Goal: Transaction & Acquisition: Obtain resource

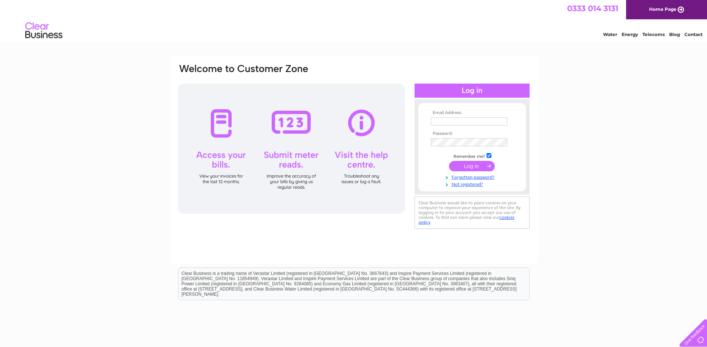
type input "chrisdickiedrummer@gmail.com"
click at [467, 166] on input "submit" at bounding box center [472, 166] width 46 height 10
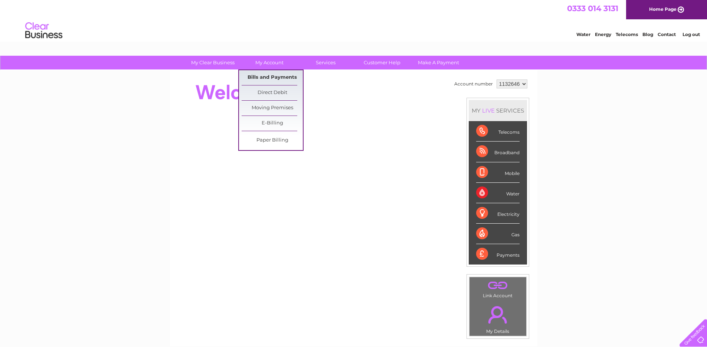
click at [274, 76] on link "Bills and Payments" at bounding box center [272, 77] width 61 height 15
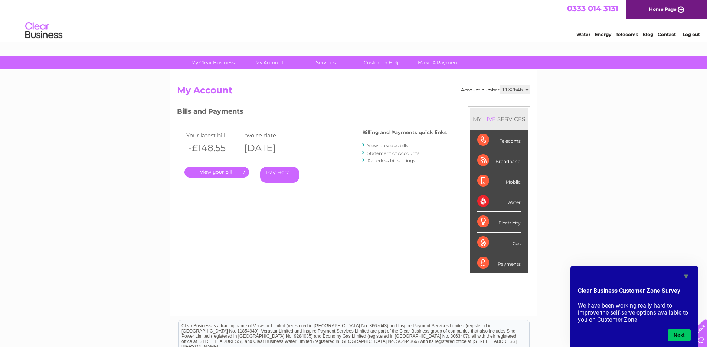
click at [214, 175] on link "." at bounding box center [217, 172] width 65 height 11
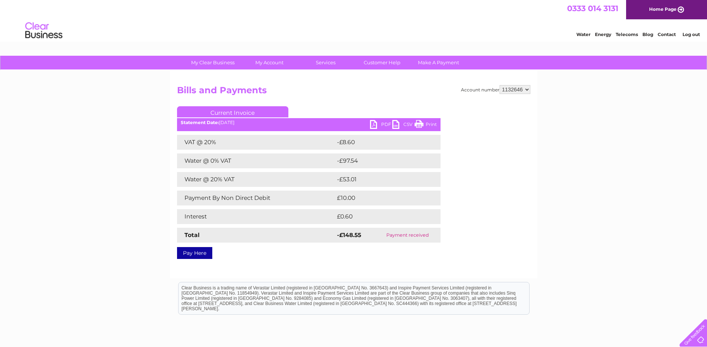
click at [376, 124] on link "PDF" at bounding box center [381, 125] width 22 height 11
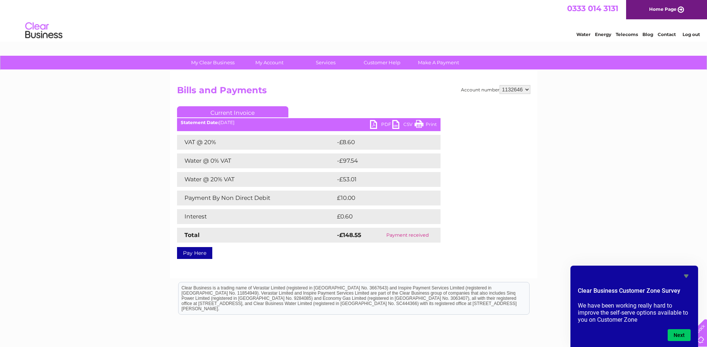
drag, startPoint x: 218, startPoint y: 122, endPoint x: 332, endPoint y: 122, distance: 113.3
click at [332, 122] on div "Statement Date: [DATE]" at bounding box center [309, 122] width 264 height 5
drag, startPoint x: 247, startPoint y: 121, endPoint x: 199, endPoint y: 76, distance: 66.2
click at [199, 76] on div "Account number 1132646 Bills and Payments Current Invoice PDF CSV Print VAT @ 2…" at bounding box center [354, 174] width 368 height 208
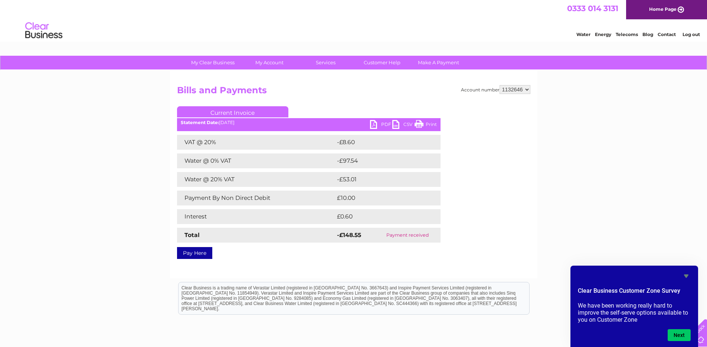
click at [199, 76] on div "Account number 1132646 Bills and Payments Current Invoice PDF CSV Print VAT @ 2…" at bounding box center [354, 174] width 368 height 208
drag, startPoint x: 172, startPoint y: 89, endPoint x: 289, endPoint y: 121, distance: 121.1
click at [289, 121] on div "Account number 1132646 Bills and Payments Current Invoice PDF CSV Print VAT @ 2…" at bounding box center [354, 174] width 368 height 208
click at [289, 121] on div "Statement Date: [DATE]" at bounding box center [309, 122] width 264 height 5
drag, startPoint x: 289, startPoint y: 121, endPoint x: 188, endPoint y: 68, distance: 114.6
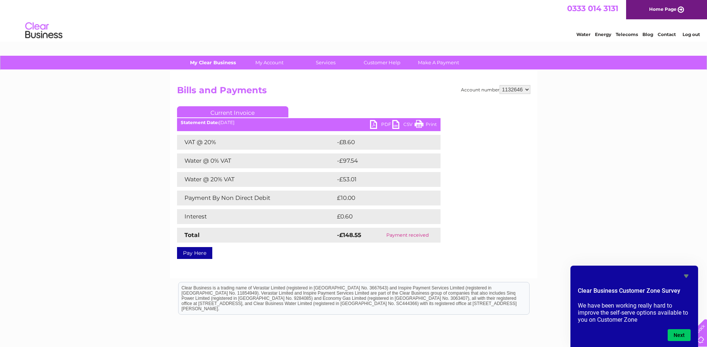
click at [188, 68] on div "My Clear Business Login Details My Details My Preferences Link Account My Accou…" at bounding box center [353, 230] width 707 height 349
click at [144, 91] on div "My Clear Business Login Details My Details My Preferences Link Account My Accou…" at bounding box center [353, 230] width 707 height 349
drag, startPoint x: 168, startPoint y: 84, endPoint x: 251, endPoint y: 120, distance: 90.9
click at [251, 120] on div "My Clear Business Login Details My Details My Preferences Link Account My Accou…" at bounding box center [353, 230] width 707 height 349
click at [251, 120] on div "Statement Date: [DATE]" at bounding box center [309, 122] width 264 height 5
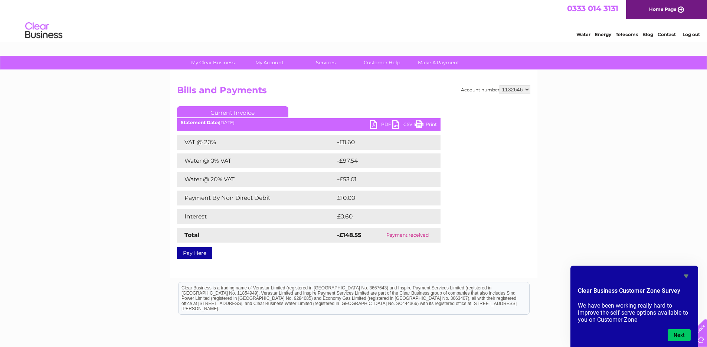
drag, startPoint x: 251, startPoint y: 123, endPoint x: 139, endPoint y: 87, distance: 117.2
click at [139, 87] on div "My Clear Business Login Details My Details My Preferences Link Account My Accou…" at bounding box center [353, 230] width 707 height 349
click at [138, 107] on div "My Clear Business Login Details My Details My Preferences Link Account My Accou…" at bounding box center [353, 230] width 707 height 349
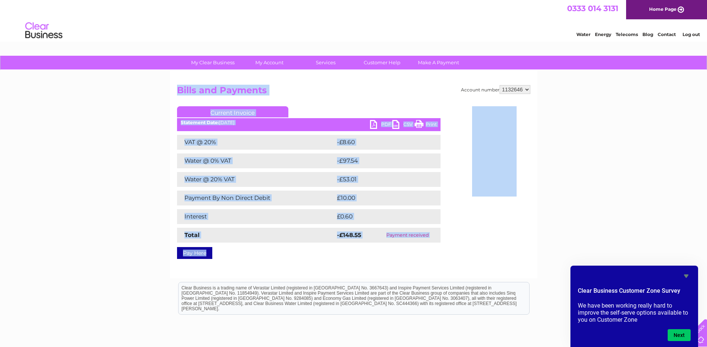
drag, startPoint x: 403, startPoint y: 252, endPoint x: 167, endPoint y: 82, distance: 290.3
click at [167, 82] on div "My Clear Business Login Details My Details My Preferences Link Account My Accou…" at bounding box center [353, 230] width 707 height 349
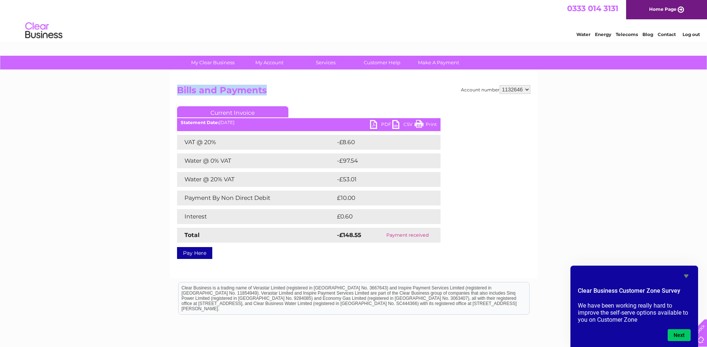
drag, startPoint x: 167, startPoint y: 82, endPoint x: 455, endPoint y: 266, distance: 341.3
click at [455, 266] on div "My Clear Business Login Details My Details My Preferences Link Account My Accou…" at bounding box center [353, 230] width 707 height 349
click at [687, 278] on icon "Hide survey" at bounding box center [686, 275] width 9 height 9
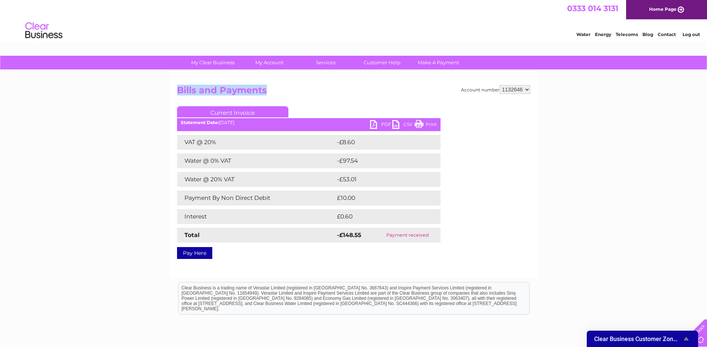
click at [374, 265] on div "Account number 1132646 Bills and Payments Current Invoice PDF CSV Print VAT @ 2…" at bounding box center [354, 174] width 368 height 208
